Goal: Information Seeking & Learning: Find specific fact

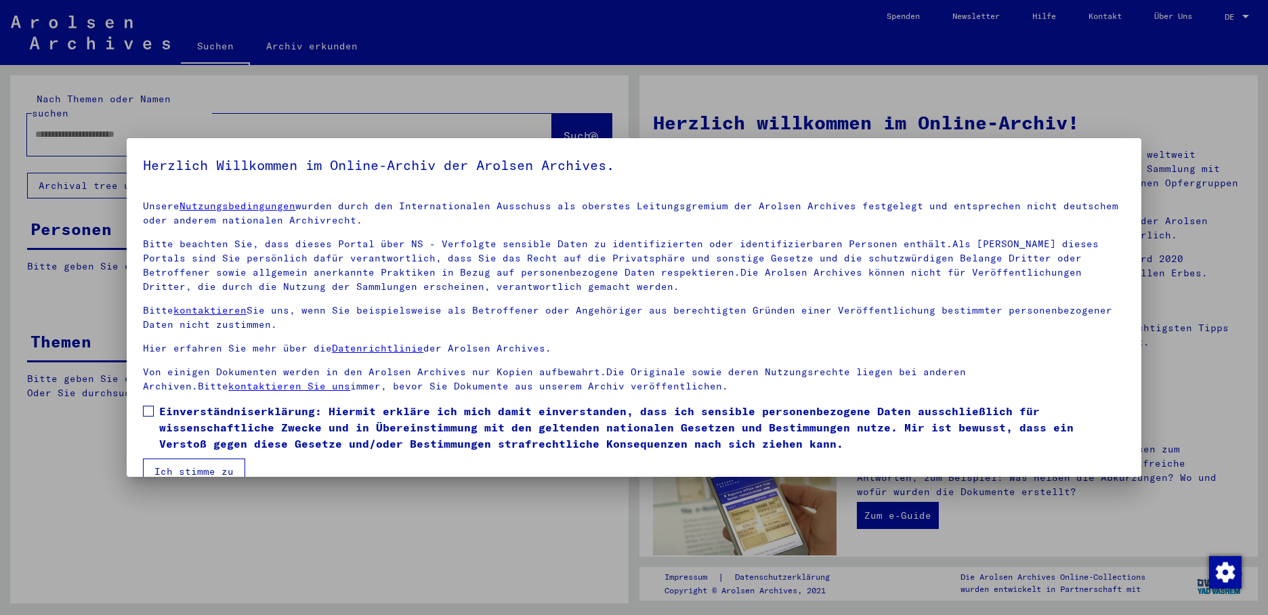
click at [149, 412] on span at bounding box center [148, 411] width 11 height 11
drag, startPoint x: 173, startPoint y: 467, endPoint x: 145, endPoint y: 409, distance: 64.5
click at [173, 466] on button "Ich stimme zu" at bounding box center [194, 472] width 102 height 26
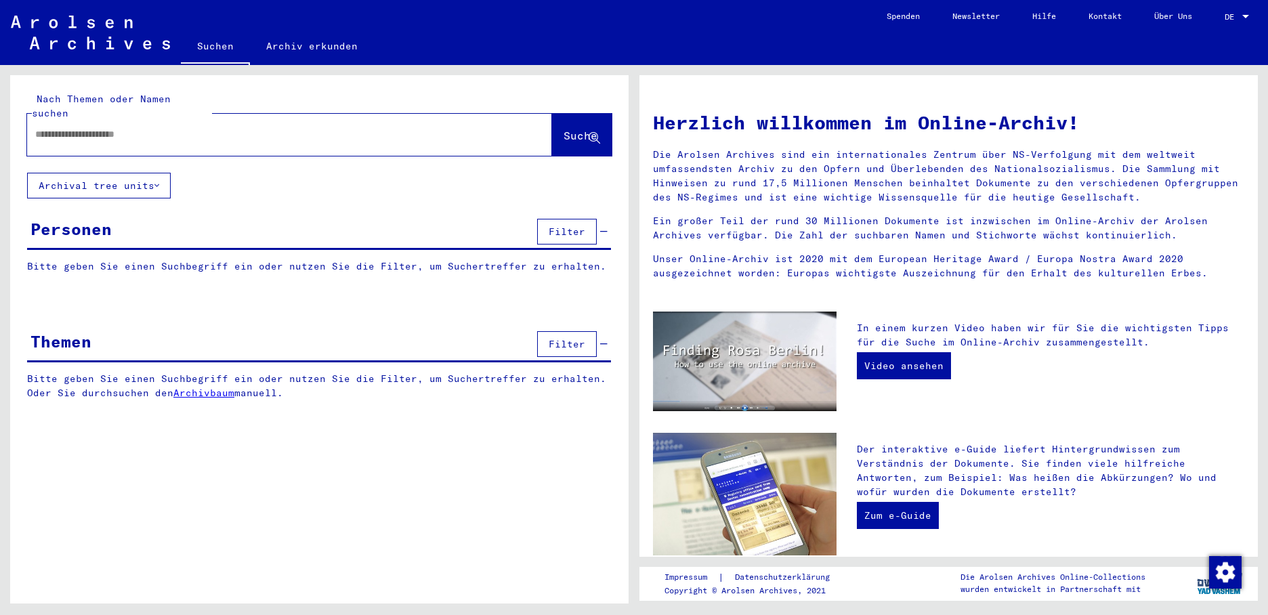
click at [71, 128] on div at bounding box center [269, 134] width 484 height 30
click at [83, 127] on input "text" at bounding box center [273, 134] width 476 height 14
type input "**********"
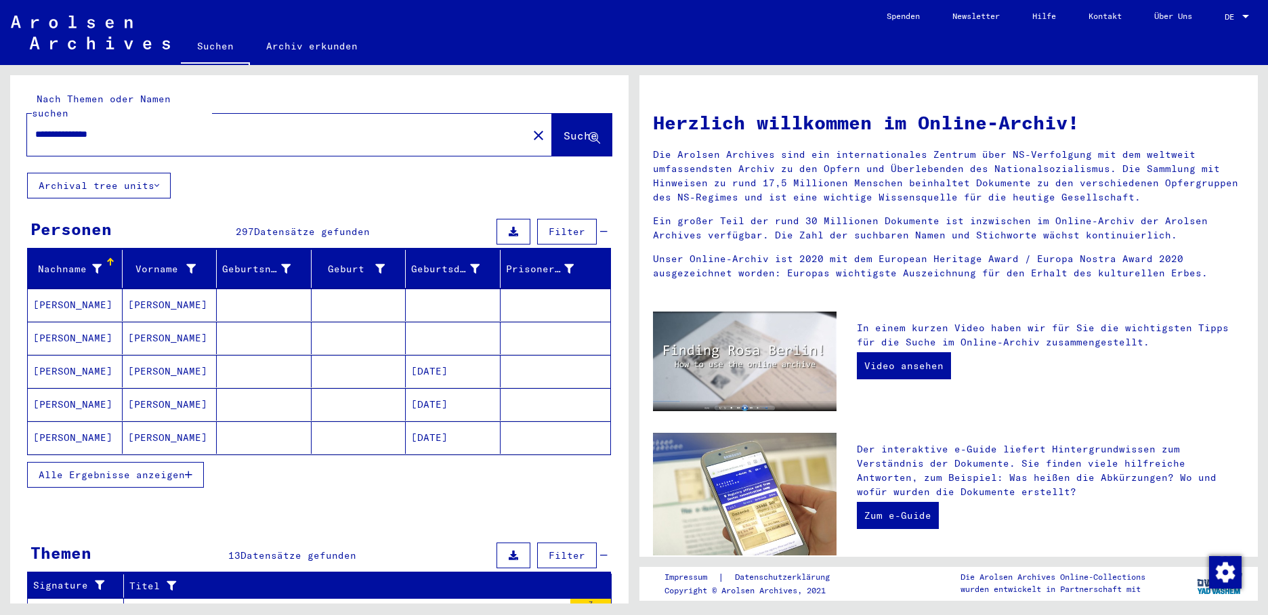
click at [75, 289] on mat-cell "[PERSON_NAME]" at bounding box center [75, 305] width 95 height 33
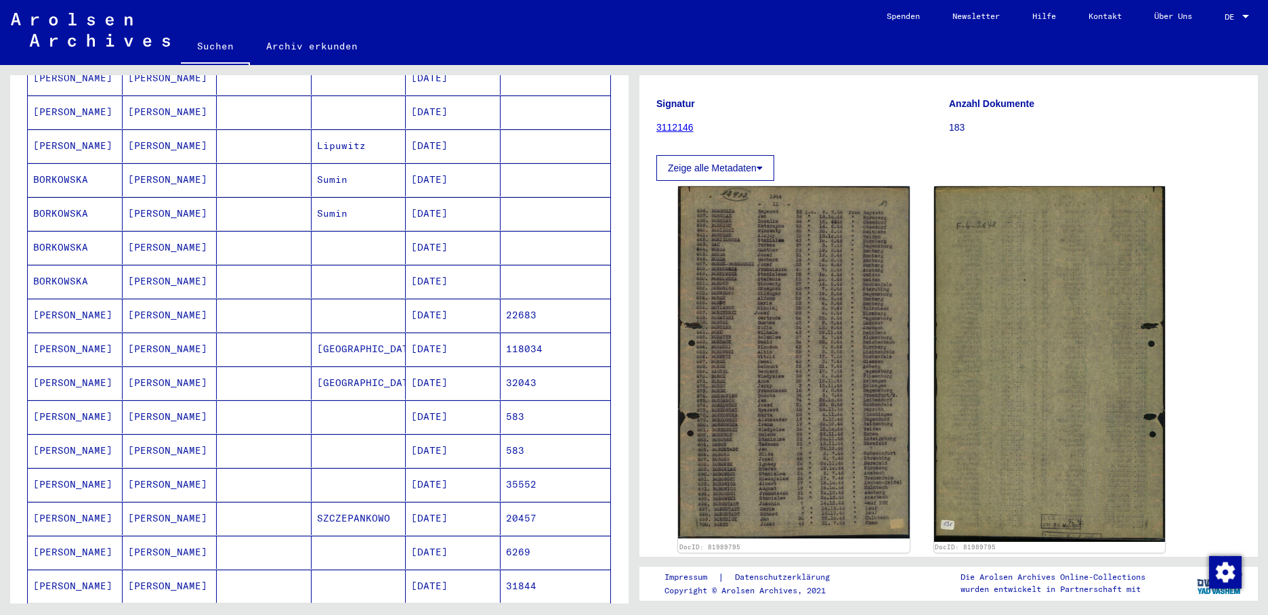
scroll to position [474, 0]
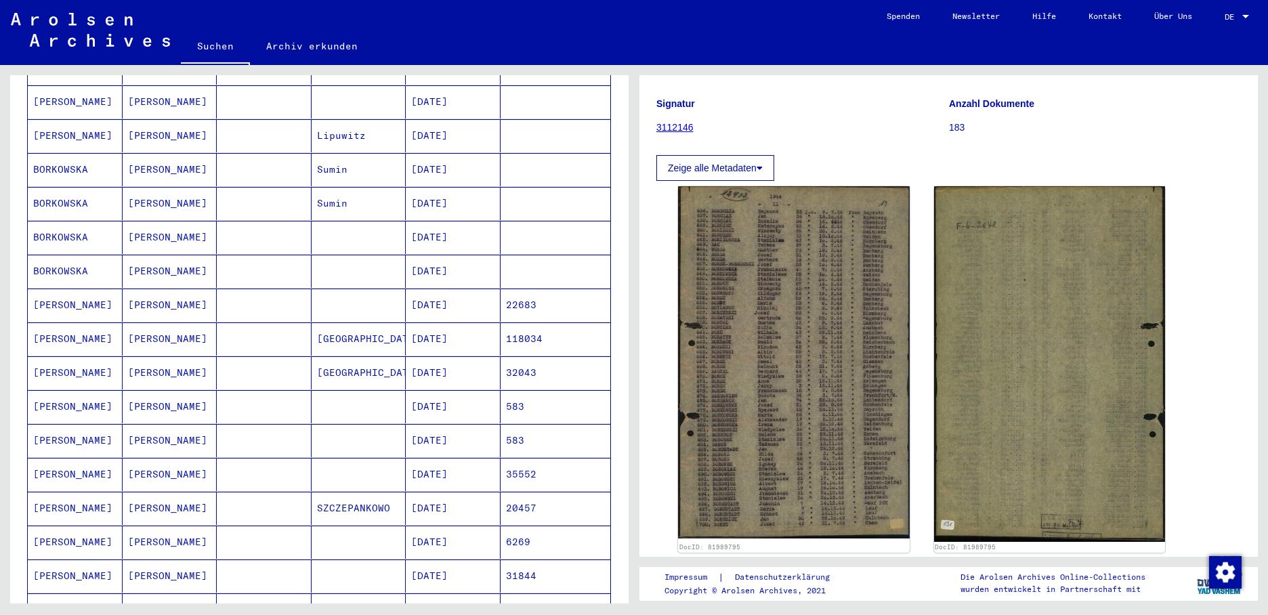
click at [510, 295] on mat-cell "22683" at bounding box center [556, 305] width 110 height 33
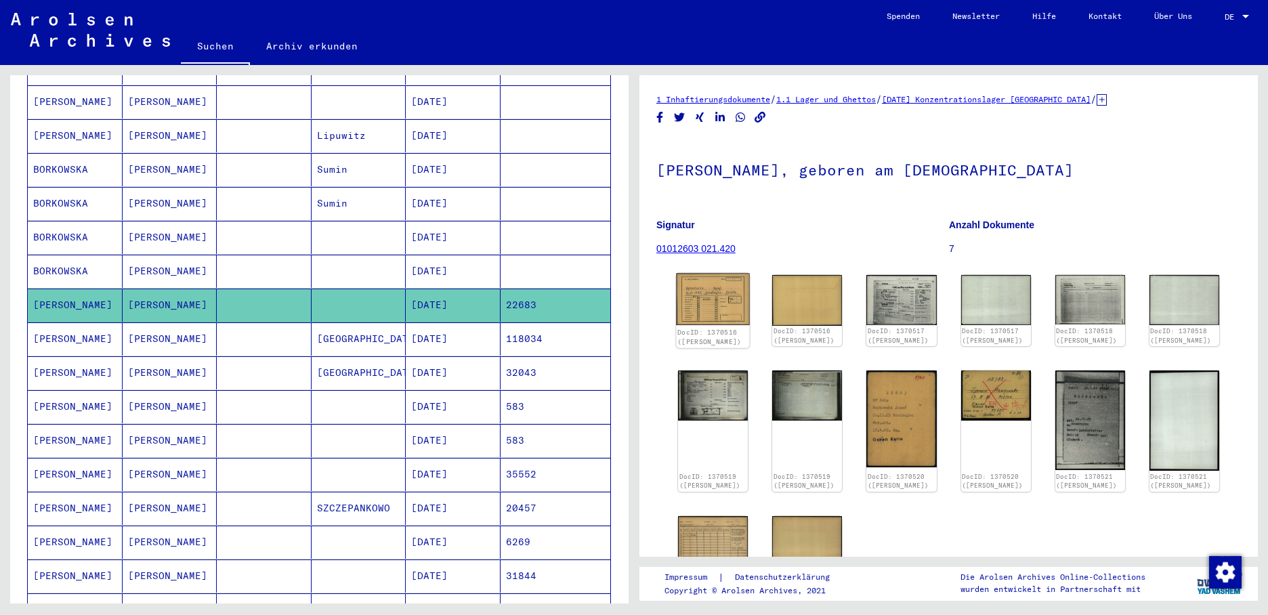
click at [715, 300] on img at bounding box center [712, 300] width 73 height 52
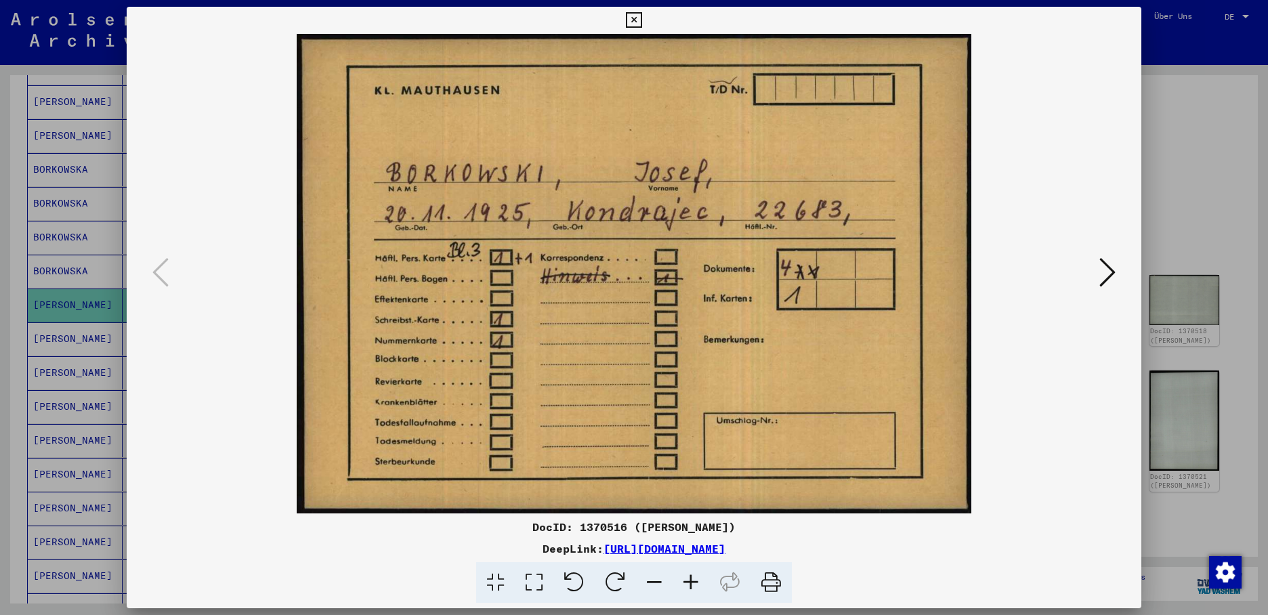
click at [642, 17] on icon at bounding box center [634, 20] width 16 height 16
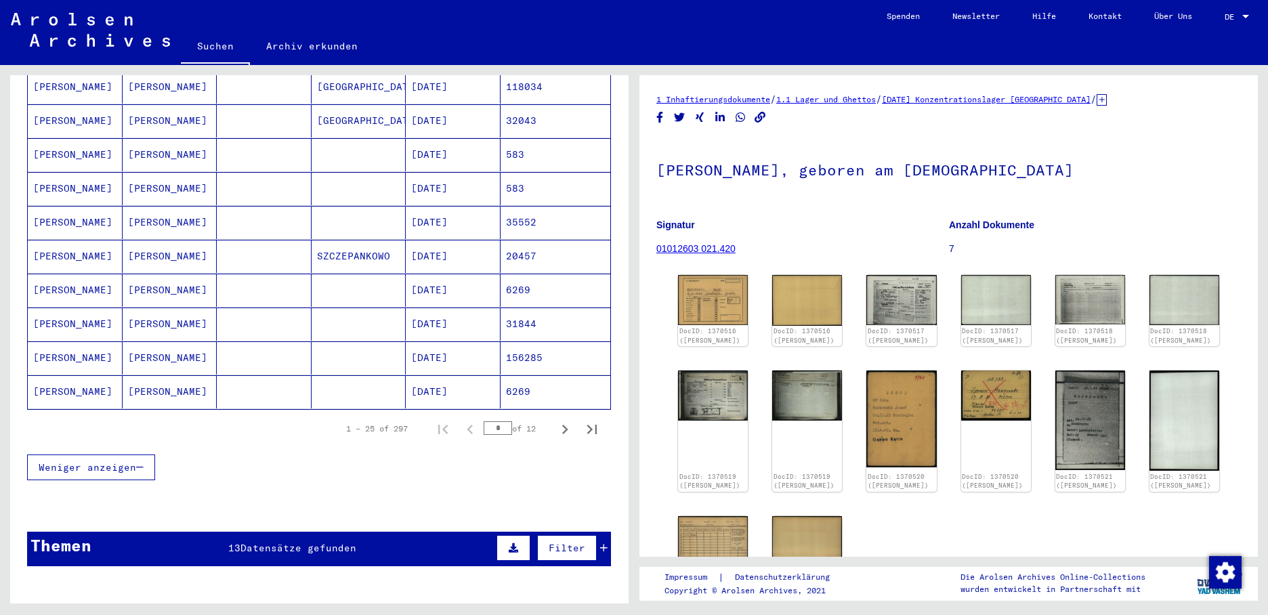
scroll to position [745, 0]
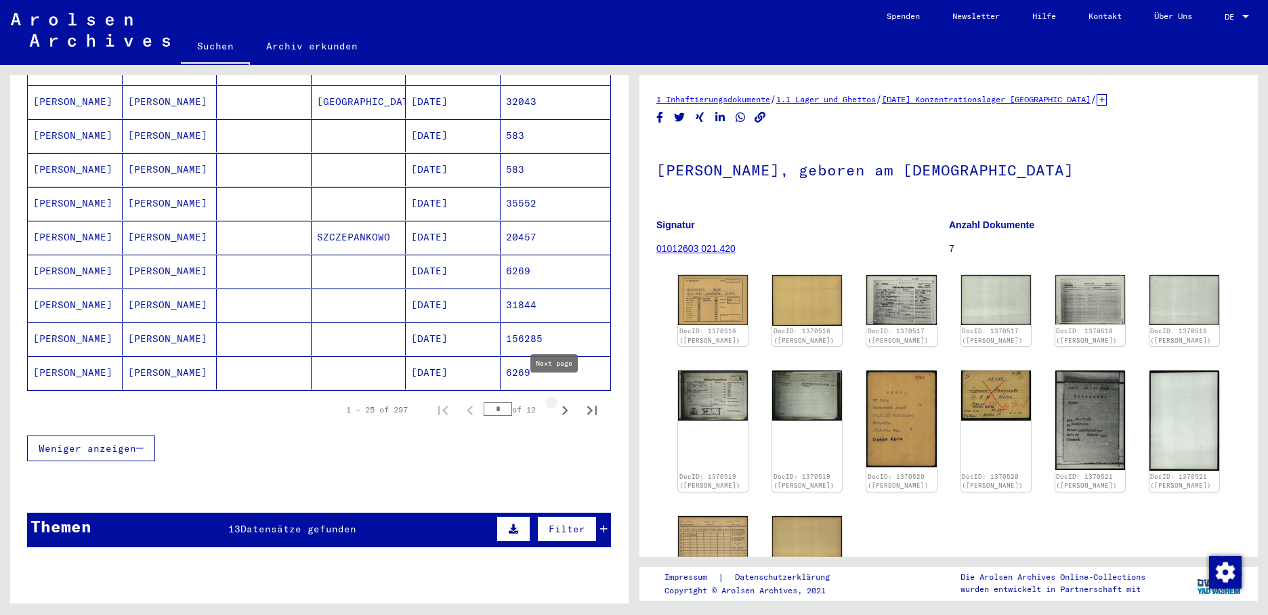
click at [562, 406] on icon "Next page" at bounding box center [565, 410] width 6 height 9
type input "*"
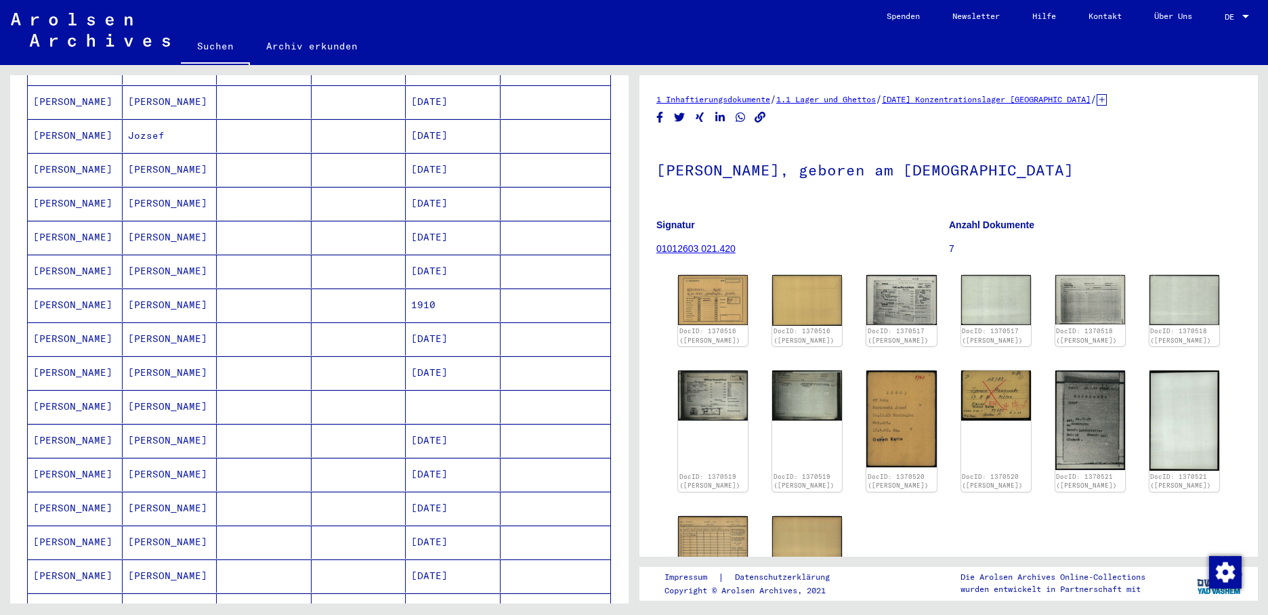
scroll to position [0, 0]
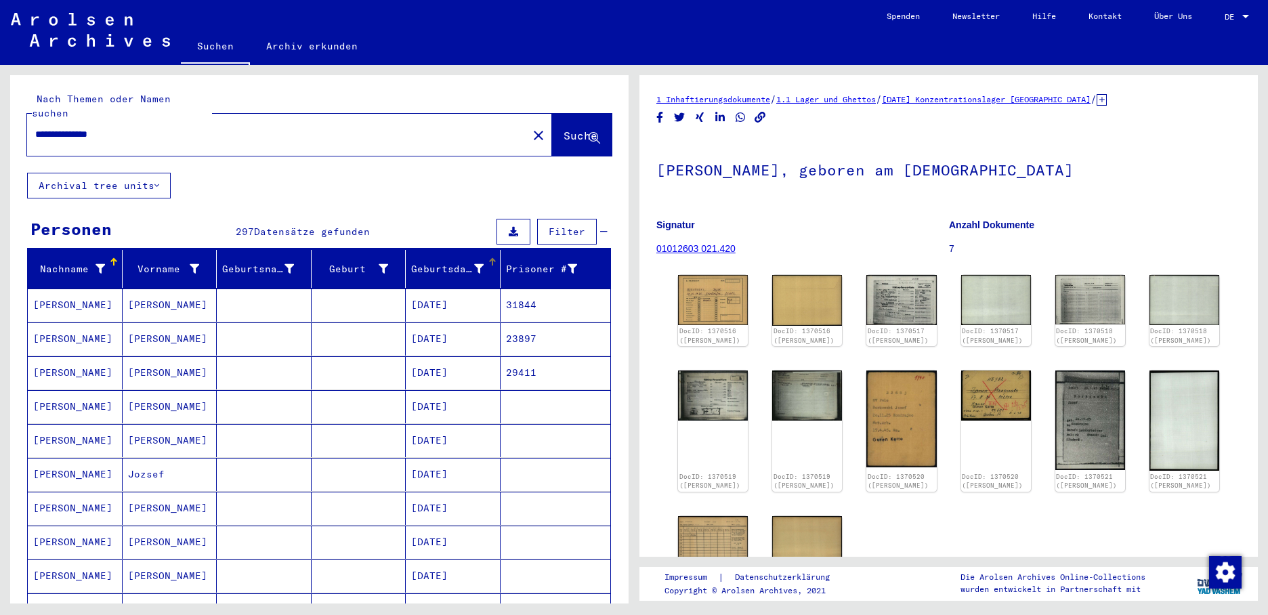
click at [488, 258] on div at bounding box center [492, 262] width 8 height 8
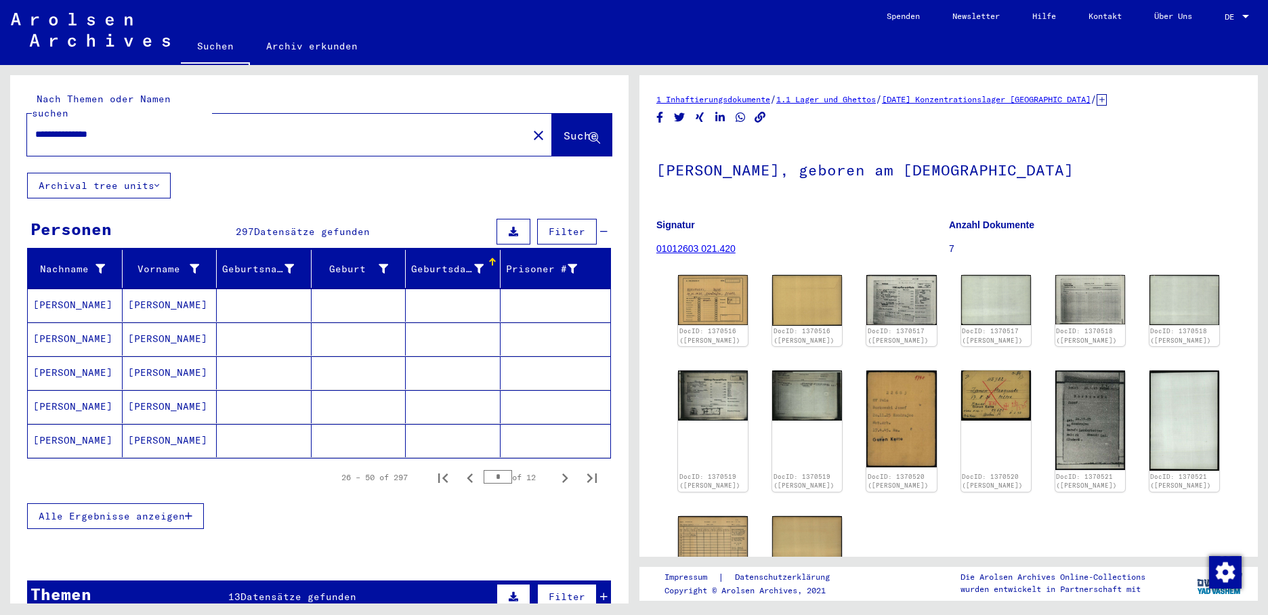
click at [488, 258] on div at bounding box center [492, 262] width 8 height 8
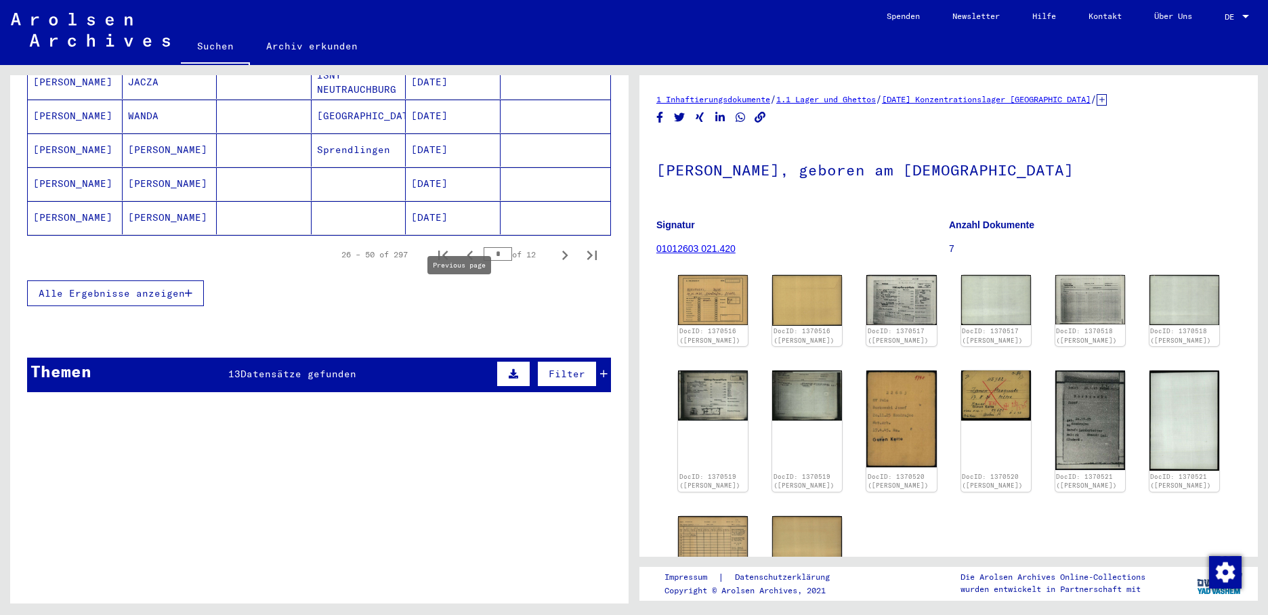
scroll to position [271, 0]
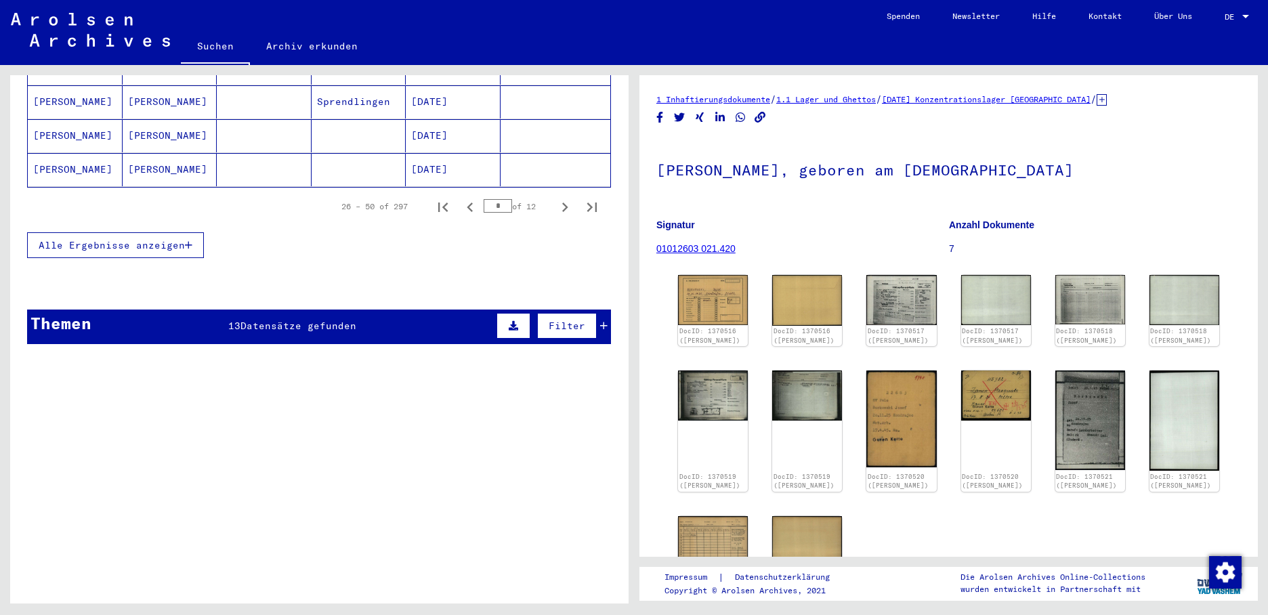
click at [191, 240] on icon "button" at bounding box center [188, 244] width 7 height 9
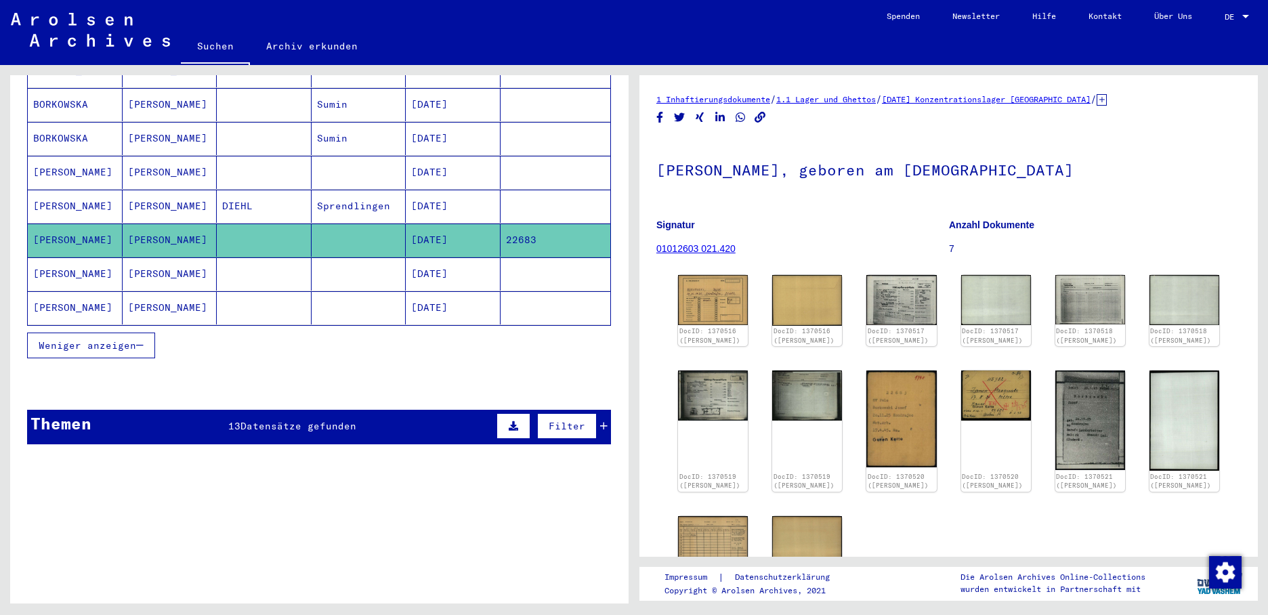
scroll to position [813, 0]
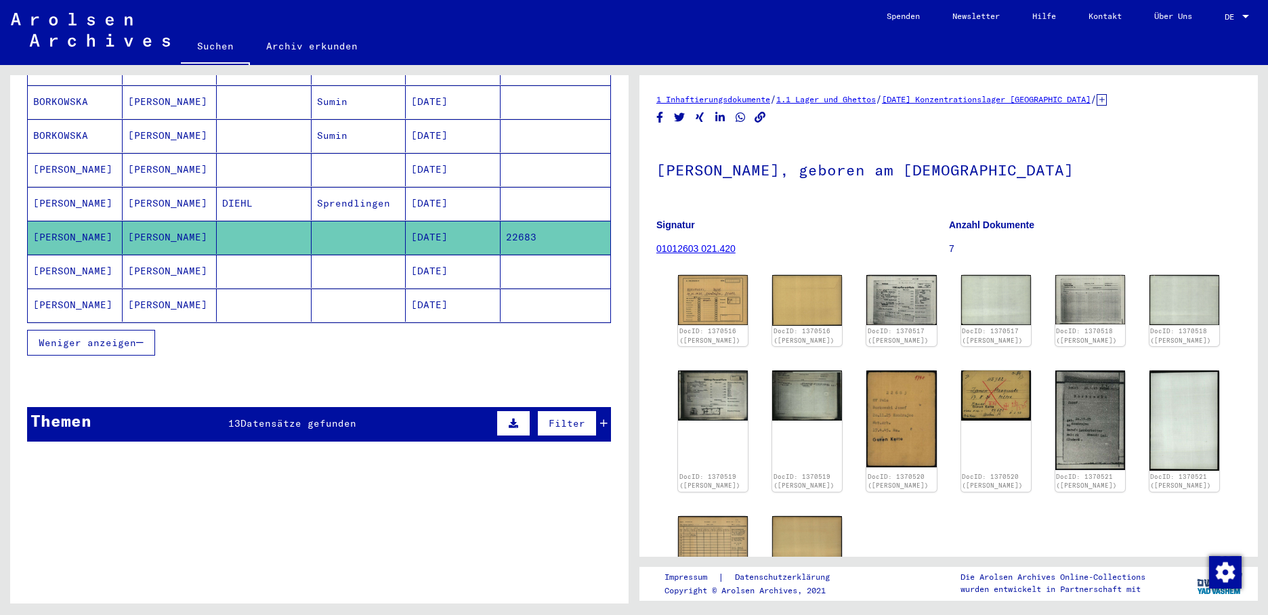
click at [131, 337] on span "Weniger anzeigen" at bounding box center [88, 343] width 98 height 12
